Goal: Check status: Check status

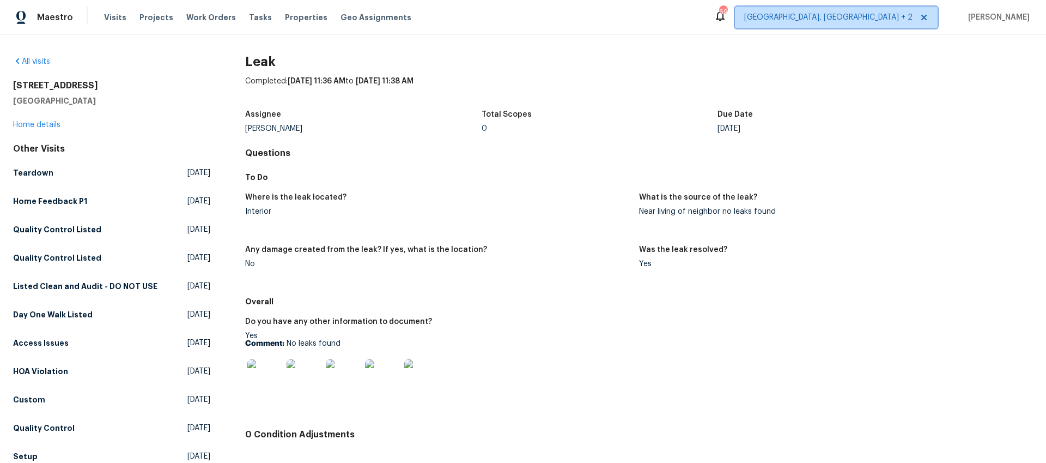
drag, startPoint x: 906, startPoint y: 23, endPoint x: 897, endPoint y: 20, distance: 9.7
click at [906, 23] on span "[GEOGRAPHIC_DATA], [GEOGRAPHIC_DATA] + 2" at bounding box center [836, 18] width 203 height 22
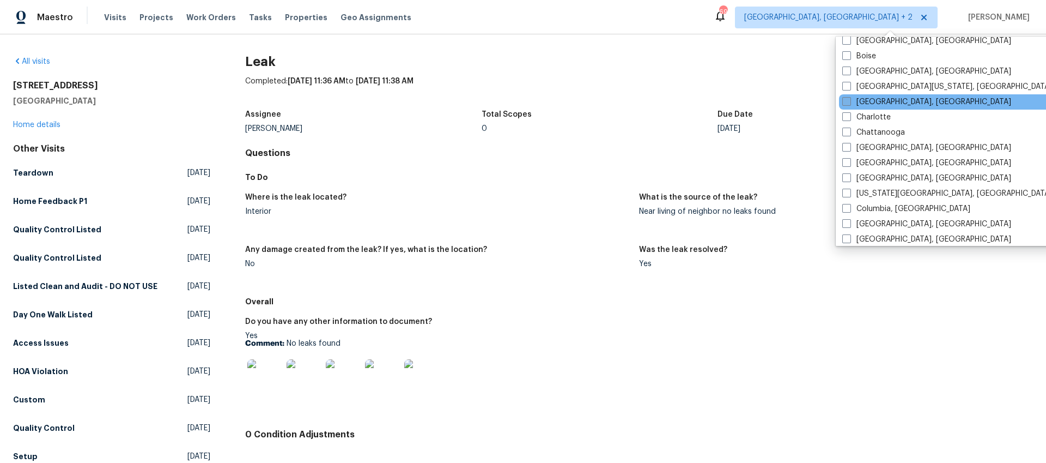
scroll to position [134, 0]
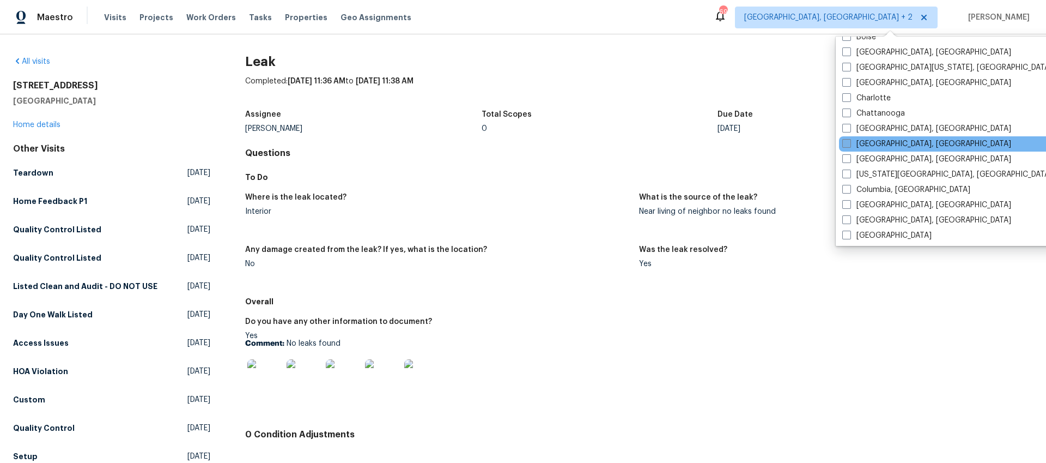
click at [887, 143] on label "[GEOGRAPHIC_DATA], [GEOGRAPHIC_DATA]" at bounding box center [927, 143] width 169 height 11
click at [850, 143] on input "[GEOGRAPHIC_DATA], [GEOGRAPHIC_DATA]" at bounding box center [846, 141] width 7 height 7
checkbox input "true"
click at [701, 53] on div "All visits [STREET_ADDRESS] Home details Other Visits Teardown [DATE] Home Feed…" at bounding box center [523, 248] width 1046 height 428
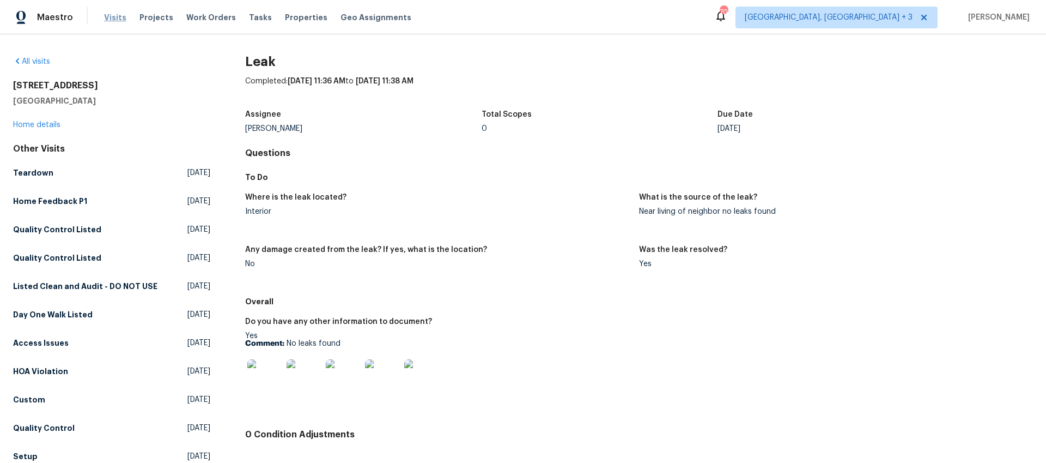
click at [112, 20] on span "Visits" at bounding box center [115, 17] width 22 height 11
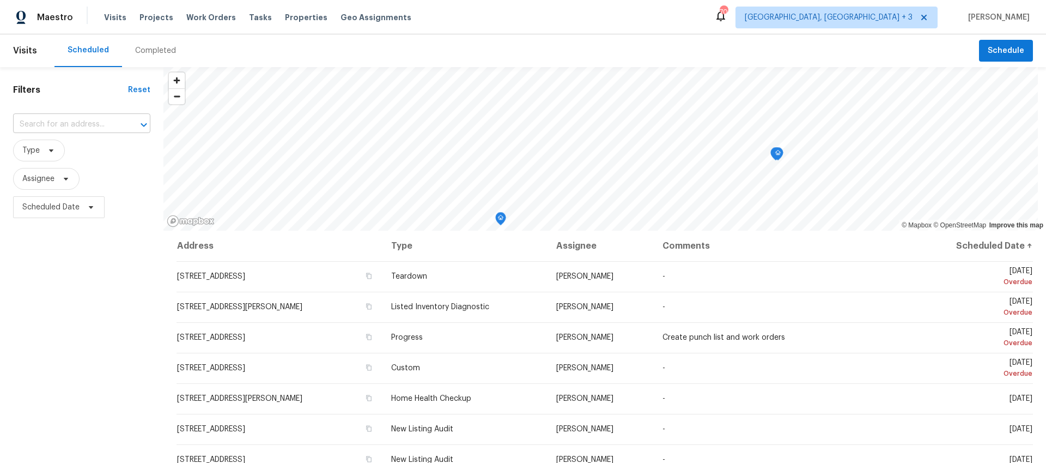
click at [101, 128] on input "text" at bounding box center [66, 124] width 107 height 17
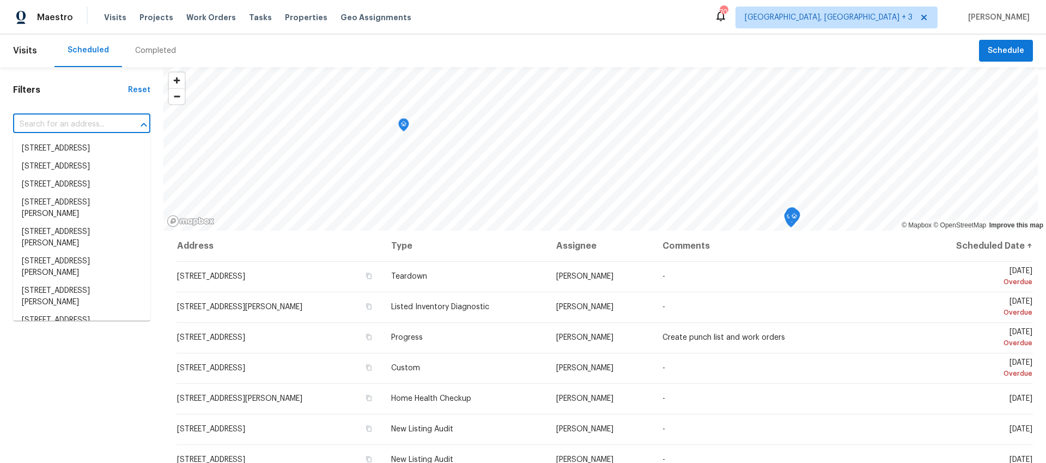
paste input "[STREET_ADDRESS][PERSON_NAME]"
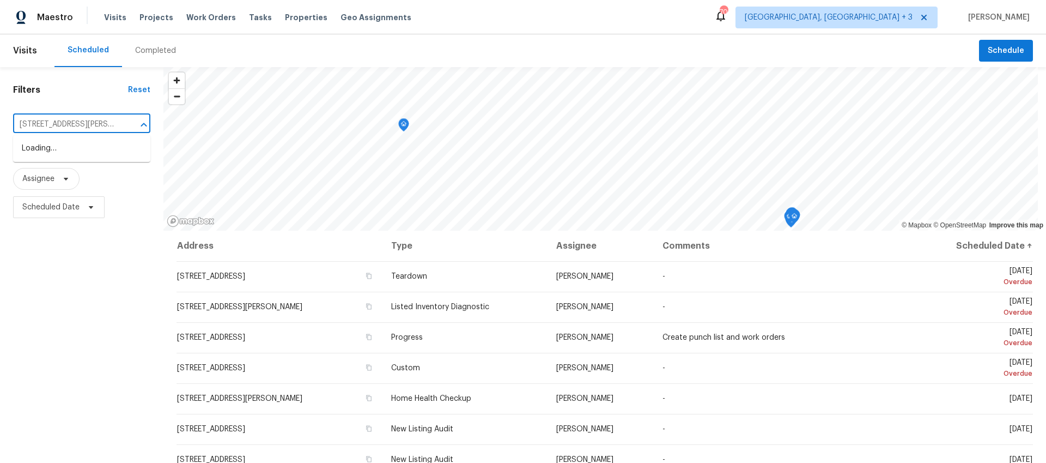
scroll to position [0, 41]
type input "[STREET_ADDRESS][PERSON_NAME]"
click at [98, 153] on li "[STREET_ADDRESS][PERSON_NAME]" at bounding box center [81, 154] width 137 height 29
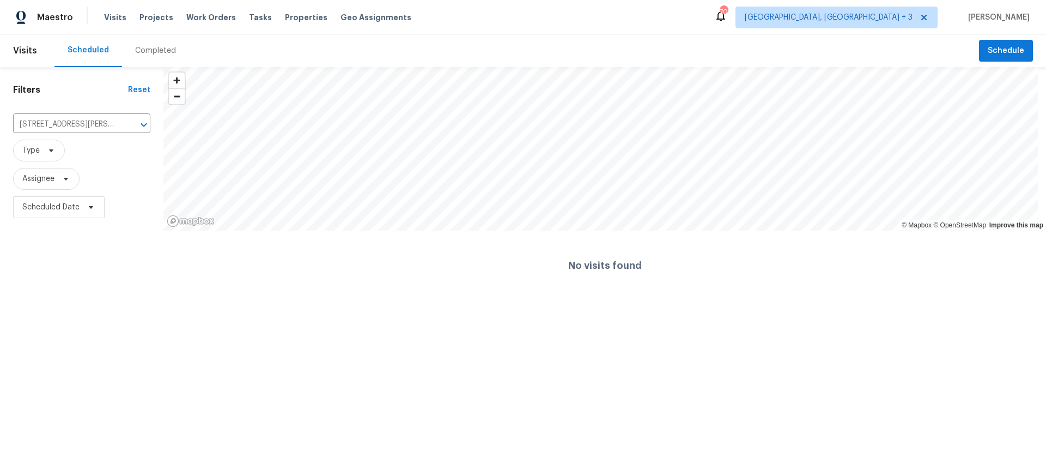
click at [160, 47] on div "Completed" at bounding box center [155, 50] width 41 height 11
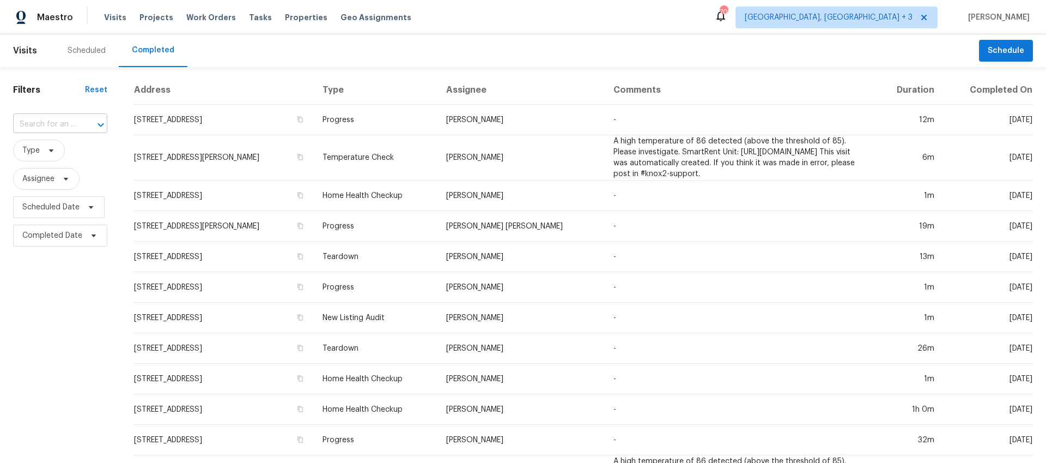
click at [59, 129] on input "text" at bounding box center [45, 124] width 64 height 17
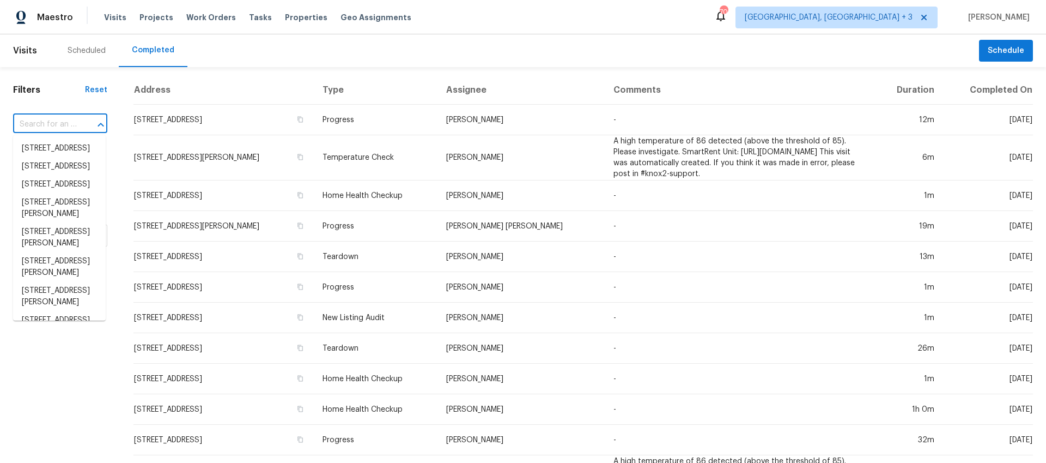
paste input "[STREET_ADDRESS][PERSON_NAME]"
type input "[STREET_ADDRESS][PERSON_NAME]"
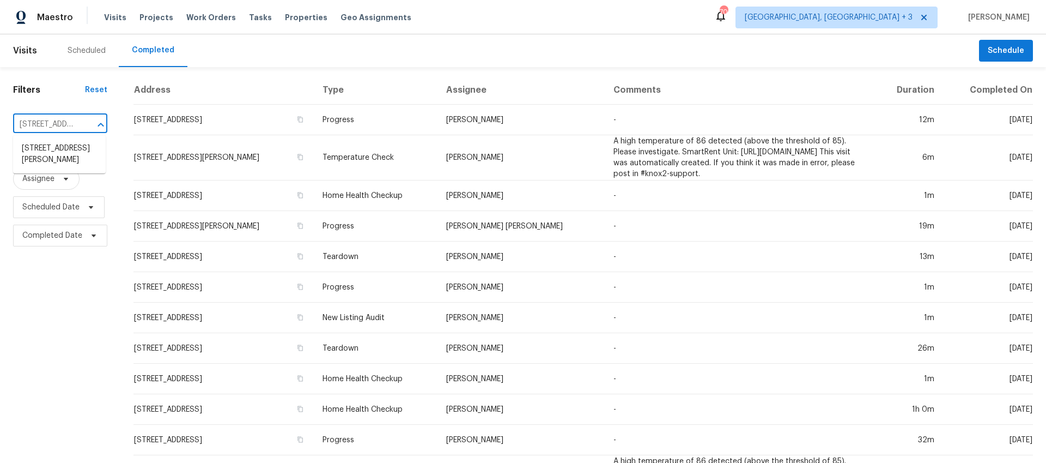
scroll to position [0, 86]
click at [70, 168] on li "[STREET_ADDRESS][PERSON_NAME]" at bounding box center [59, 154] width 93 height 29
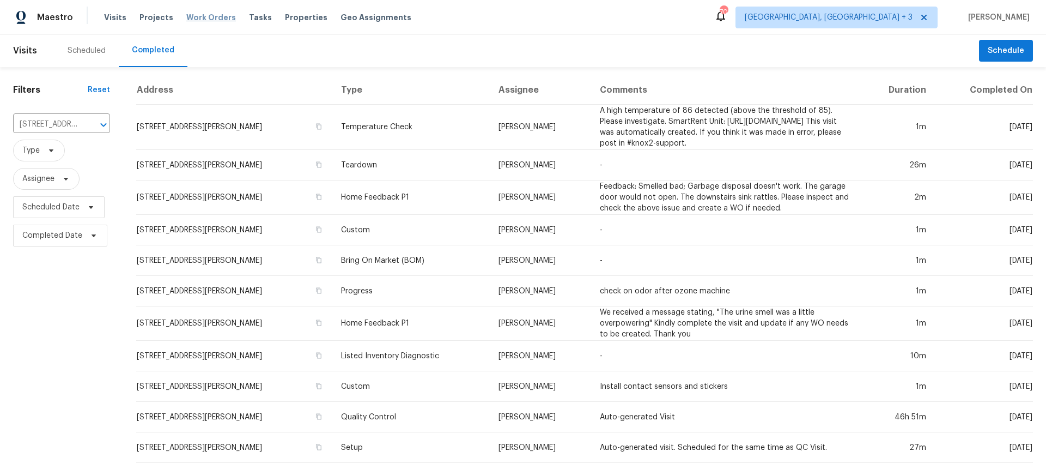
click at [197, 19] on span "Work Orders" at bounding box center [211, 17] width 50 height 11
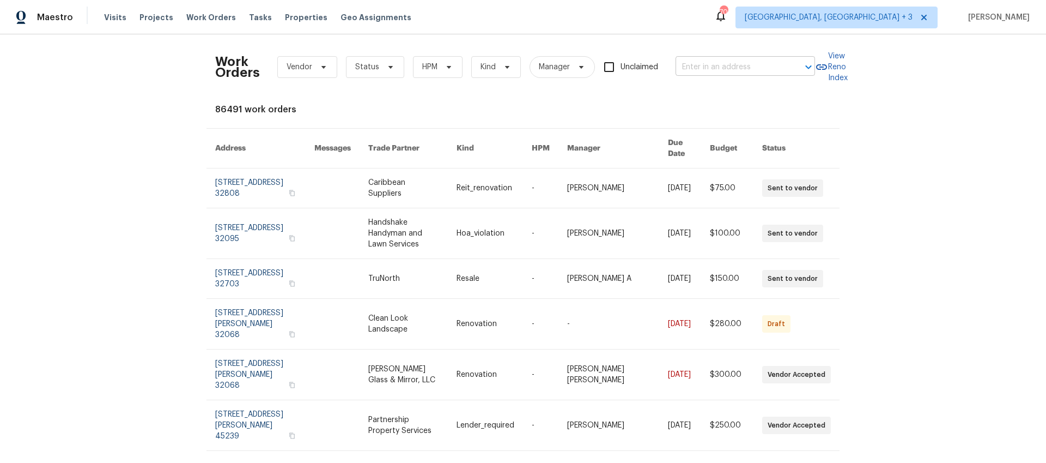
click at [732, 70] on input "text" at bounding box center [730, 67] width 109 height 17
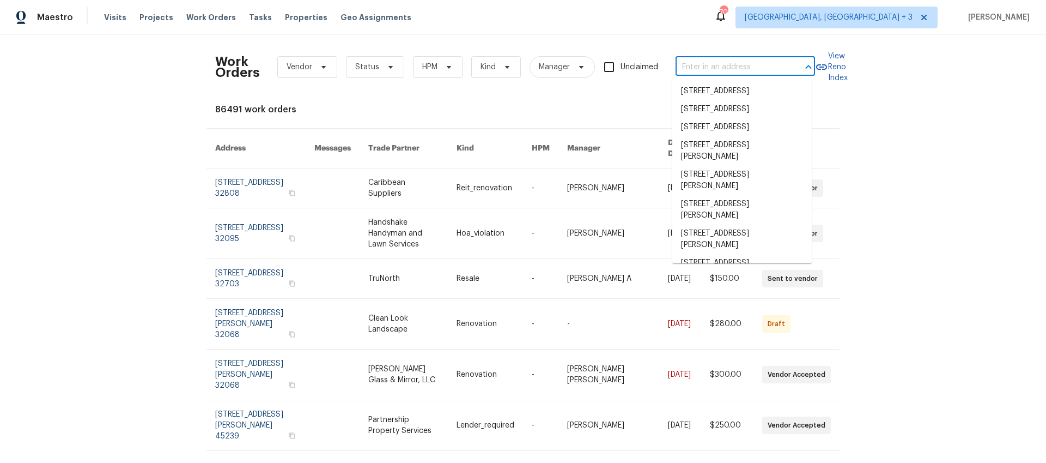
paste input "[STREET_ADDRESS][PERSON_NAME]"
type input "[STREET_ADDRESS][PERSON_NAME]"
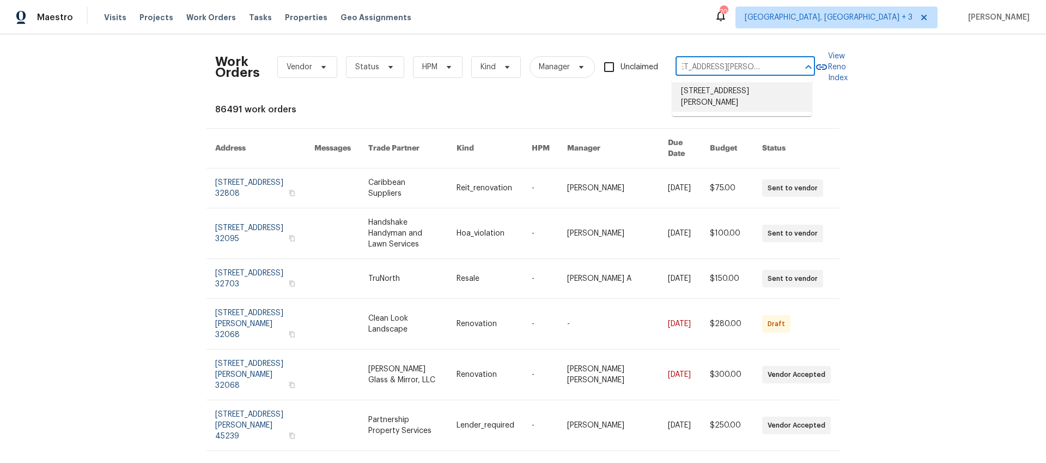
click at [727, 90] on li "[STREET_ADDRESS][PERSON_NAME]" at bounding box center [743, 96] width 140 height 29
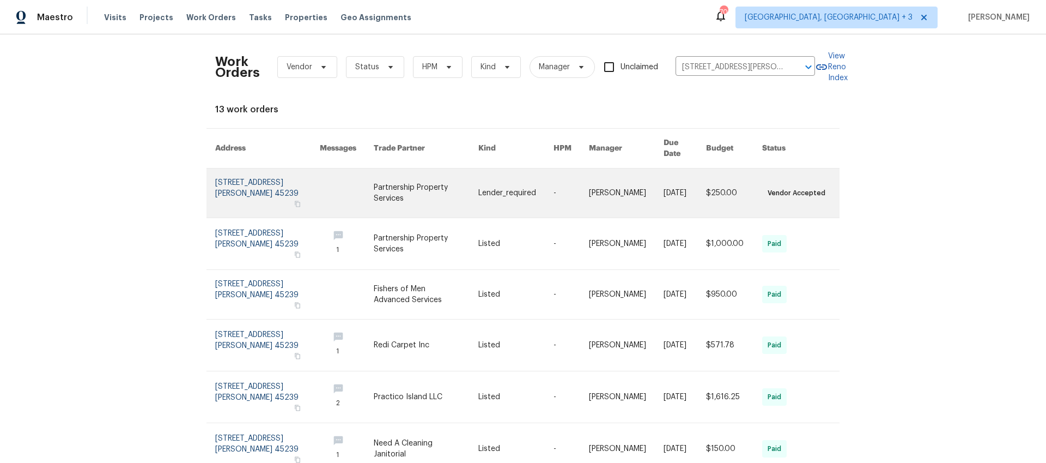
click at [535, 179] on link at bounding box center [516, 192] width 75 height 49
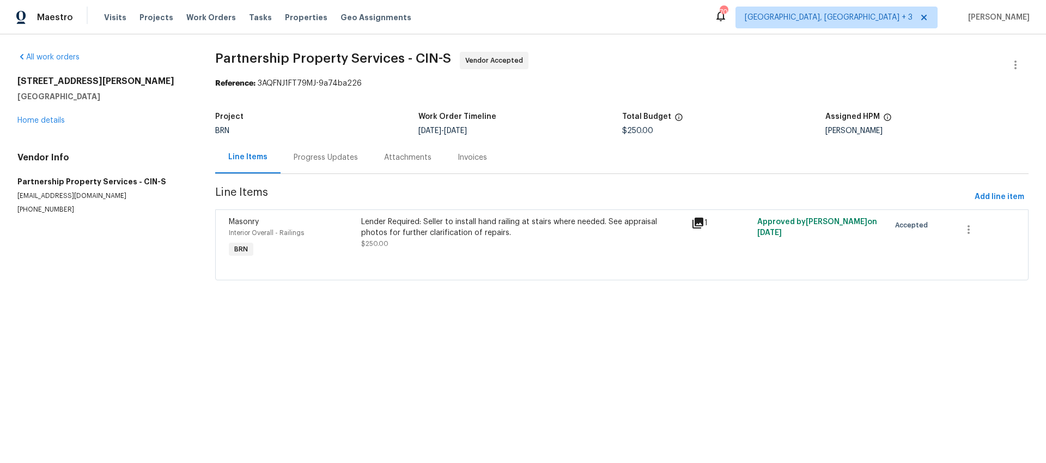
click at [337, 158] on div "Progress Updates" at bounding box center [326, 157] width 64 height 11
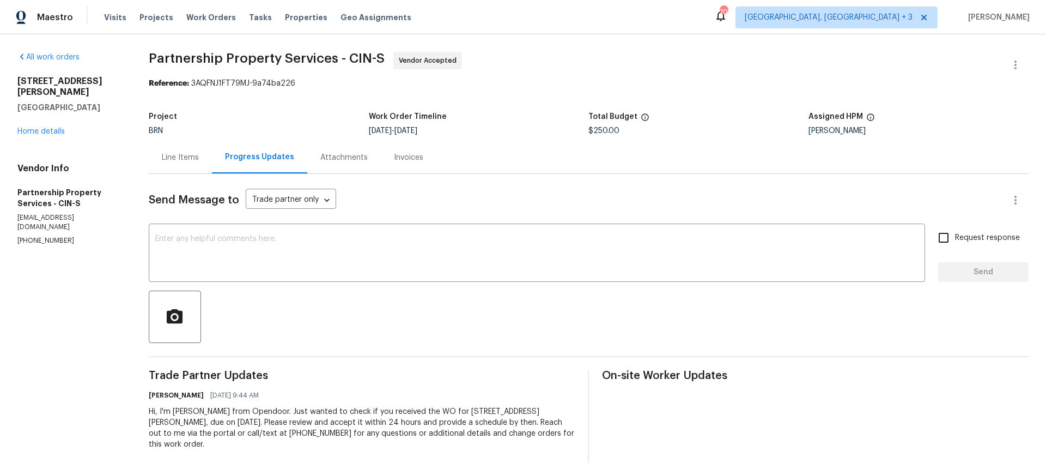
click at [199, 153] on div "Line Items" at bounding box center [180, 157] width 37 height 11
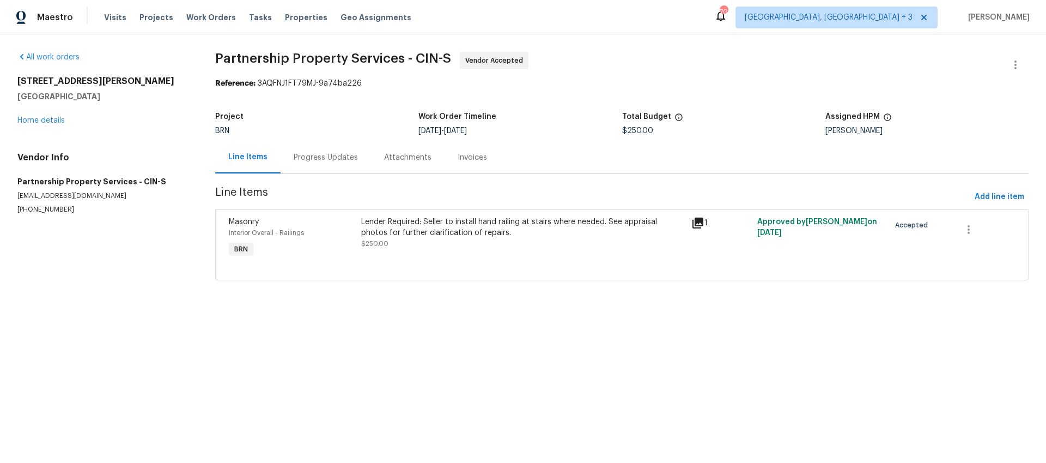
click at [367, 135] on div "BRN" at bounding box center [316, 131] width 203 height 8
drag, startPoint x: 407, startPoint y: 130, endPoint x: 550, endPoint y: 130, distance: 143.3
click at [550, 130] on div "Project BRN Work Order Timeline [DATE] - [DATE] Total Budget $250.00 Assigned H…" at bounding box center [622, 123] width 814 height 35
click at [543, 130] on div "[DATE] - [DATE]" at bounding box center [520, 131] width 203 height 8
drag, startPoint x: 413, startPoint y: 131, endPoint x: 531, endPoint y: 130, distance: 117.7
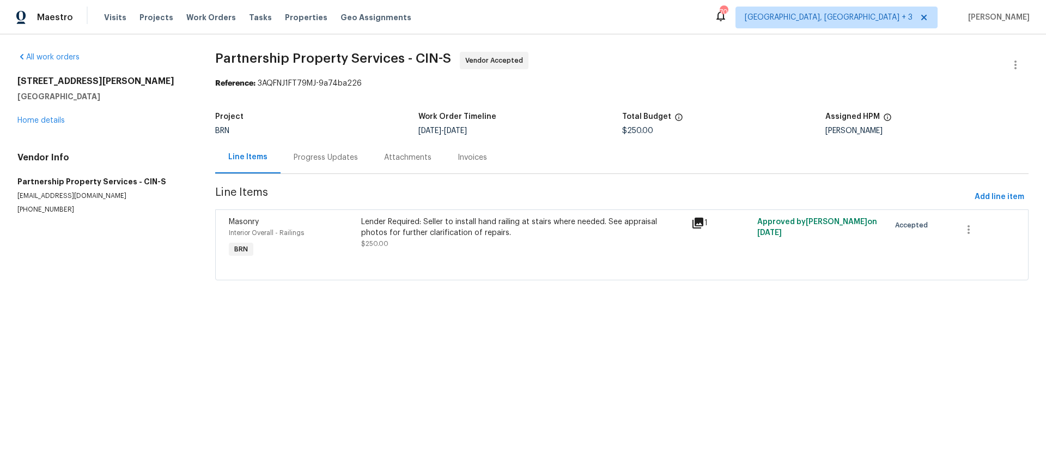
click at [531, 130] on div "Project BRN Work Order Timeline [DATE] - [DATE] Total Budget $250.00 Assigned H…" at bounding box center [622, 123] width 814 height 35
click at [529, 130] on div "[DATE] - [DATE]" at bounding box center [520, 131] width 203 height 8
click at [415, 134] on div "BRN" at bounding box center [316, 131] width 203 height 8
click at [456, 127] on span "[DATE] - [DATE]" at bounding box center [443, 131] width 49 height 8
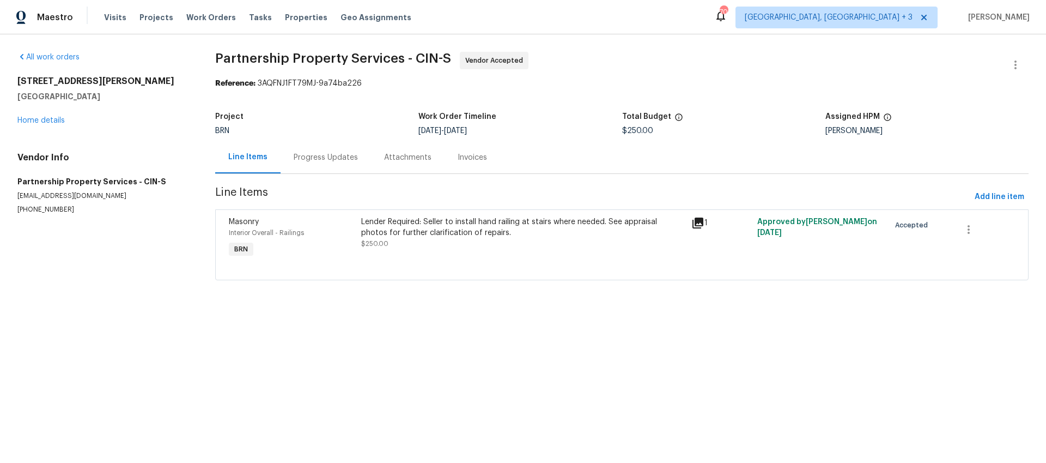
click at [458, 127] on span "[DATE]" at bounding box center [455, 131] width 23 height 8
click at [467, 129] on span "[DATE]" at bounding box center [455, 131] width 23 height 8
click at [396, 129] on div "BRN" at bounding box center [316, 131] width 203 height 8
click at [426, 129] on span "[DATE]" at bounding box center [430, 131] width 23 height 8
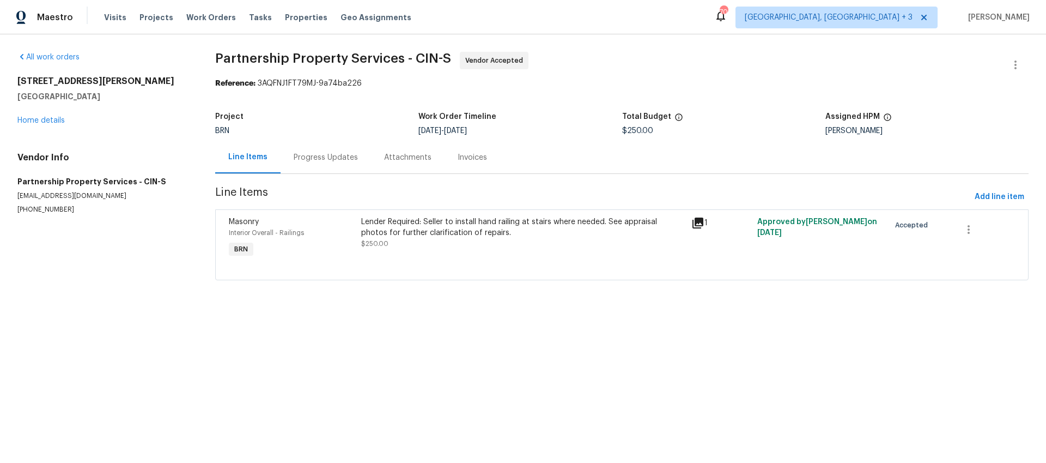
click at [429, 131] on span "[DATE]" at bounding box center [430, 131] width 23 height 8
click at [518, 132] on div "[DATE] - [DATE]" at bounding box center [520, 131] width 203 height 8
click at [431, 130] on span "[DATE]" at bounding box center [430, 131] width 23 height 8
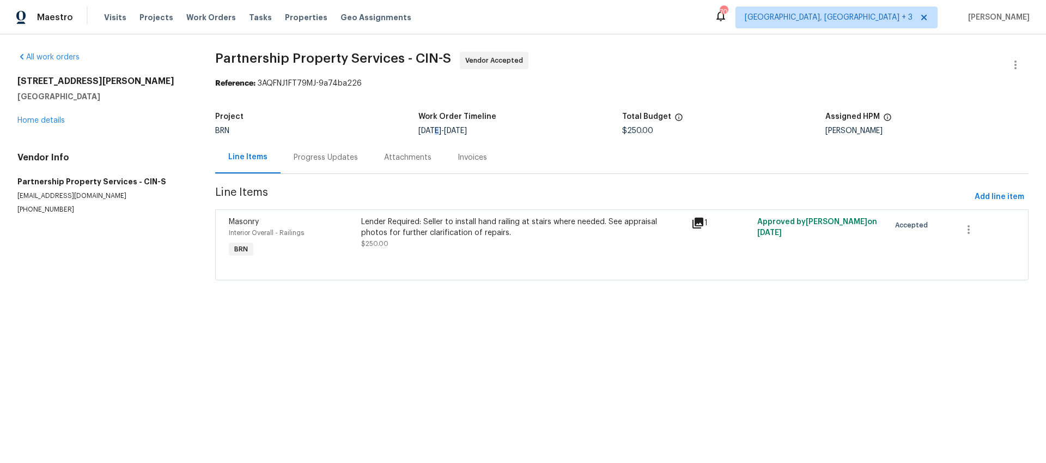
click at [431, 130] on span "[DATE]" at bounding box center [430, 131] width 23 height 8
click at [432, 129] on span "[DATE]" at bounding box center [430, 131] width 23 height 8
click at [507, 129] on div "[DATE] - [DATE]" at bounding box center [520, 131] width 203 height 8
click at [327, 161] on div "Progress Updates" at bounding box center [326, 157] width 64 height 11
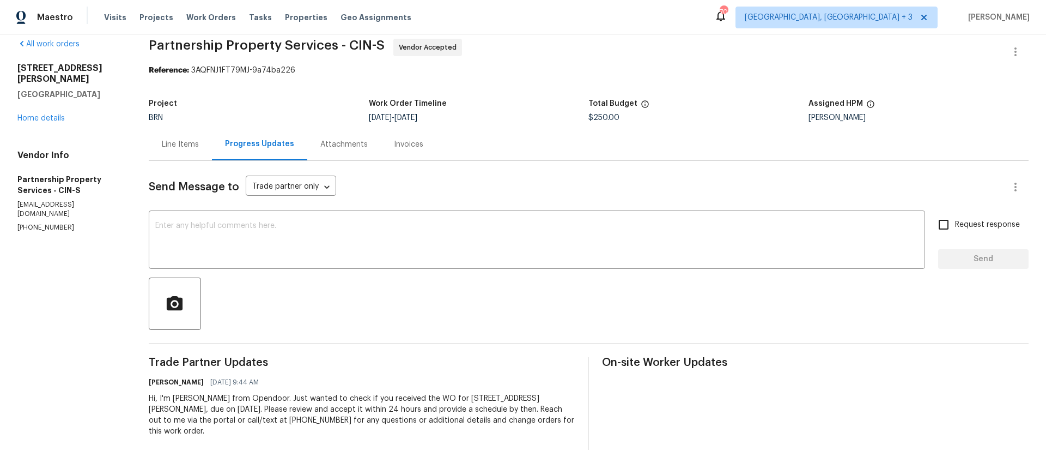
scroll to position [26, 0]
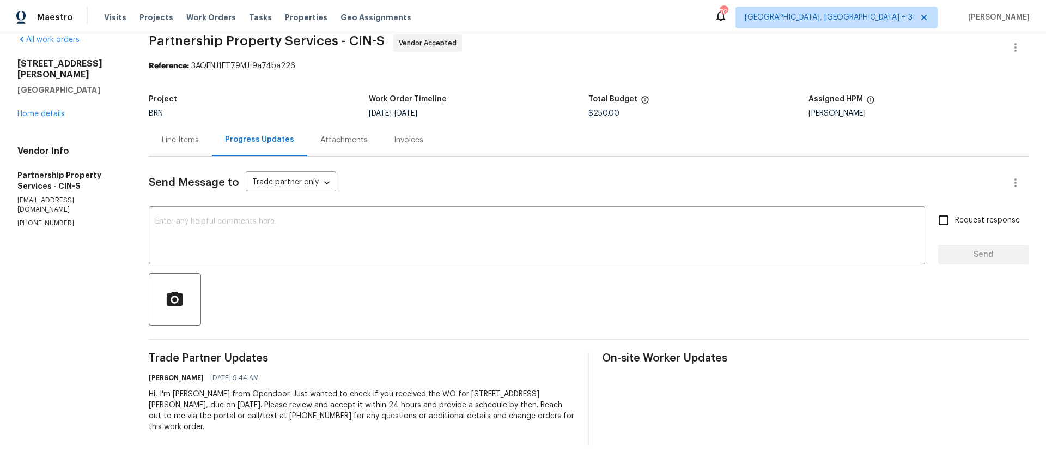
click at [368, 135] on div "Attachments" at bounding box center [343, 140] width 47 height 11
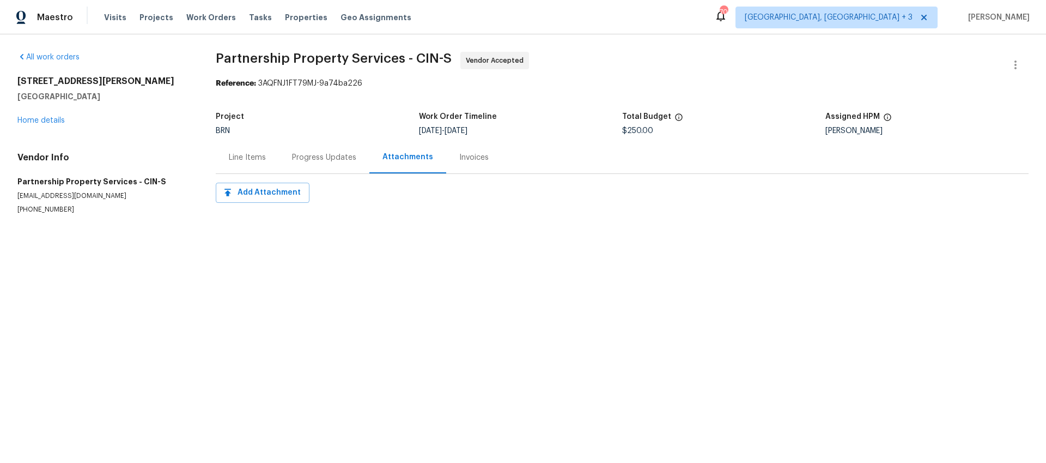
click at [476, 159] on div "Invoices" at bounding box center [473, 157] width 29 height 11
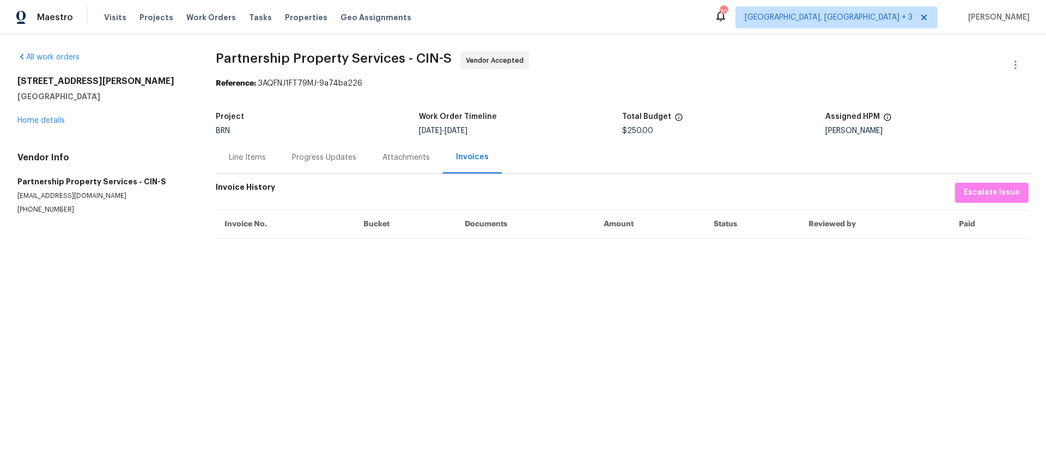
click at [238, 163] on div "Line Items" at bounding box center [247, 157] width 63 height 32
